Goal: Information Seeking & Learning: Check status

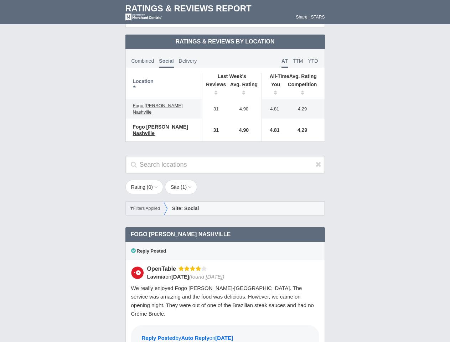
scroll to position [345, 0]
click at [225, 180] on div "Rating ( 0 ) 1 2 3 4 5 Site ( 1 ) Group Social Site Facebook Yelp" at bounding box center [225, 201] width 214 height 43
click at [164, 80] on th "Location" at bounding box center [164, 86] width 77 height 26
click at [214, 83] on th "Reviews" at bounding box center [214, 89] width 24 height 20
click at [244, 83] on th "Avg. Rating" at bounding box center [244, 89] width 36 height 20
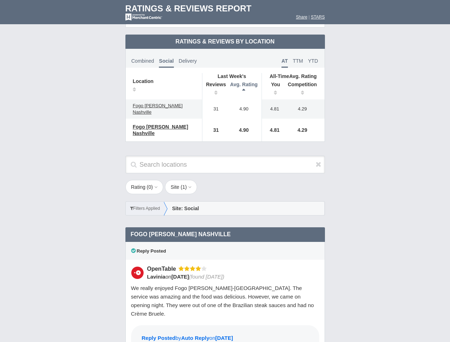
click at [273, 83] on th "You" at bounding box center [273, 89] width 22 height 20
click at [304, 83] on th "Competition" at bounding box center [304, 89] width 41 height 20
click at [225, 242] on div "Reply Posted" at bounding box center [225, 251] width 200 height 18
click at [319, 161] on icon at bounding box center [319, 164] width 6 height 7
click at [145, 180] on button "Rating ( 0 )" at bounding box center [144, 187] width 38 height 14
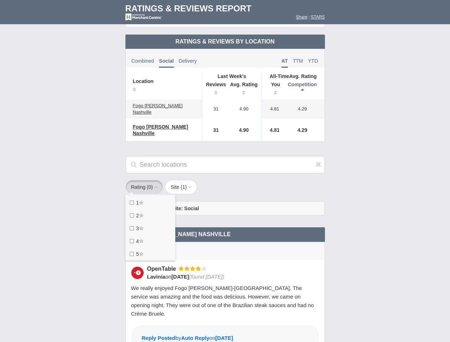
click at [183, 180] on button "Site ( 1 )" at bounding box center [181, 187] width 32 height 14
